Goal: Task Accomplishment & Management: Complete application form

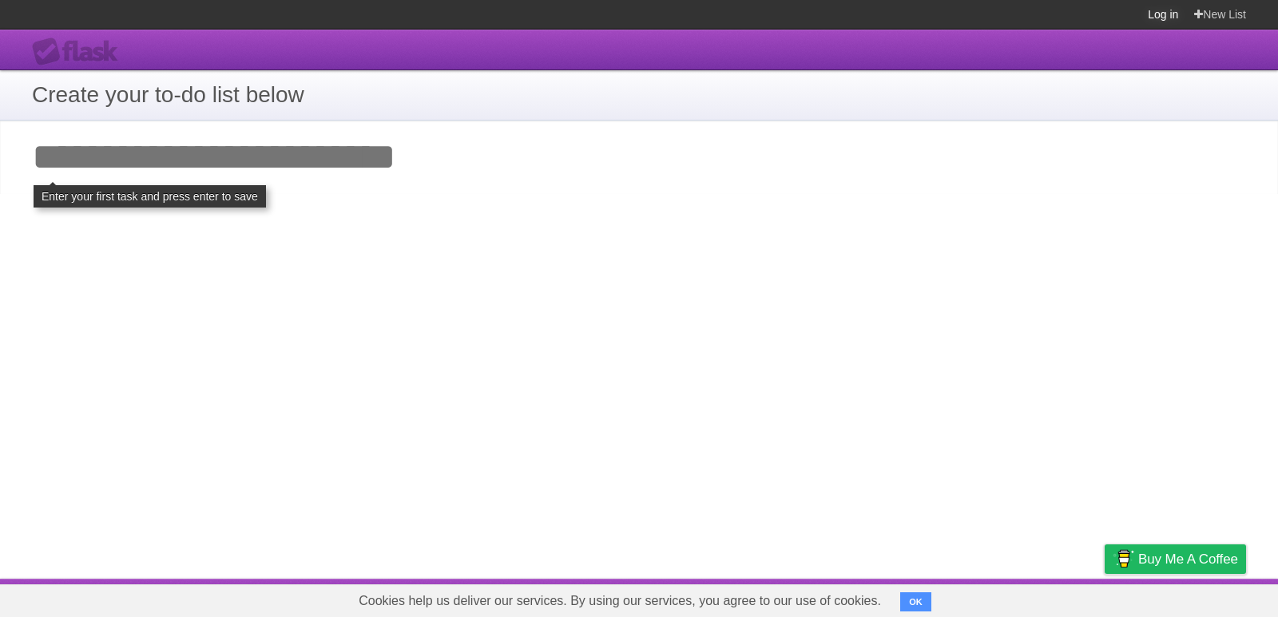
click at [1163, 8] on link "Log in" at bounding box center [1162, 14] width 30 height 29
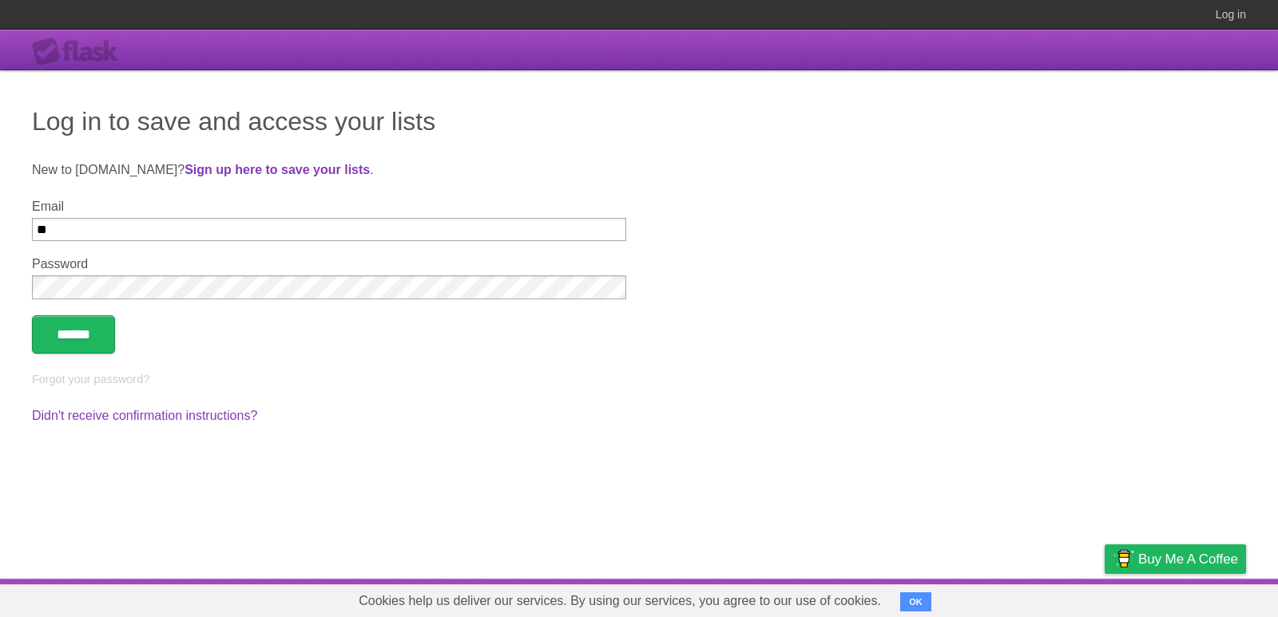
type input "*"
type input "**********"
click at [32, 315] on input "******" at bounding box center [73, 334] width 83 height 38
